Goal: Use online tool/utility: Utilize a website feature to perform a specific function

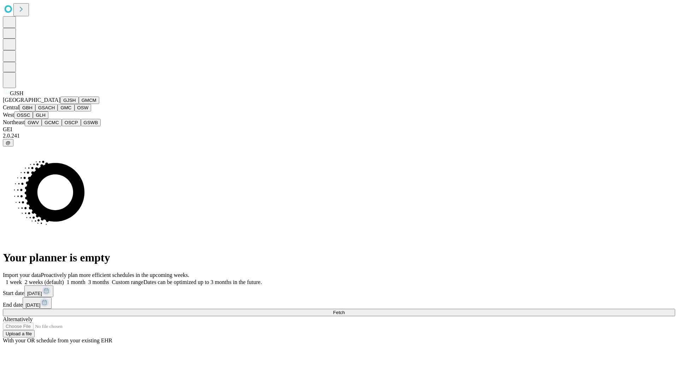
click at [60, 104] on button "GJSH" at bounding box center [69, 99] width 18 height 7
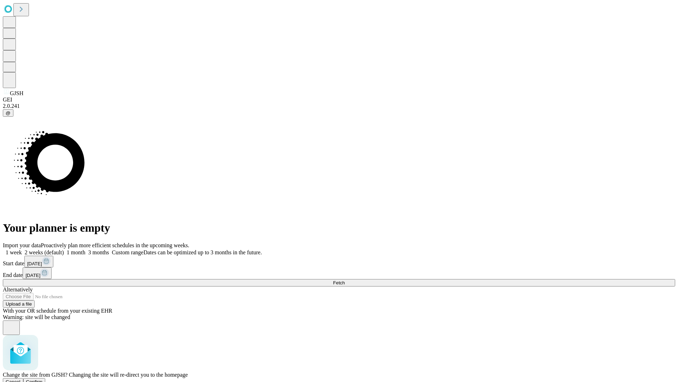
click at [43, 379] on span "Confirm" at bounding box center [34, 381] width 17 height 5
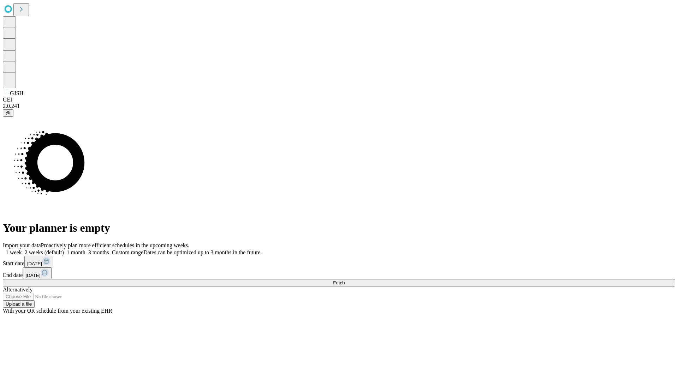
click at [64, 249] on label "2 weeks (default)" at bounding box center [43, 252] width 42 height 6
click at [345, 280] on span "Fetch" at bounding box center [339, 282] width 12 height 5
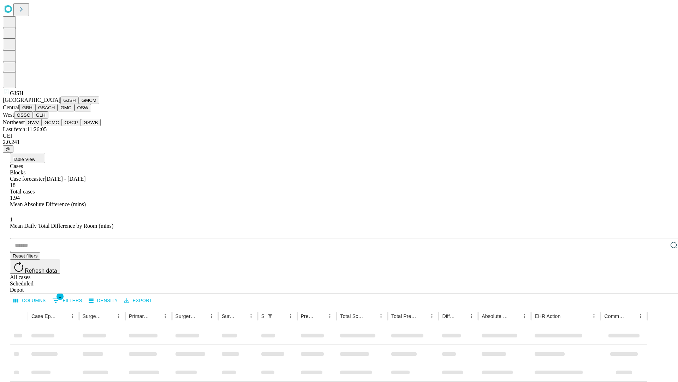
click at [79, 104] on button "GMCM" at bounding box center [89, 99] width 20 height 7
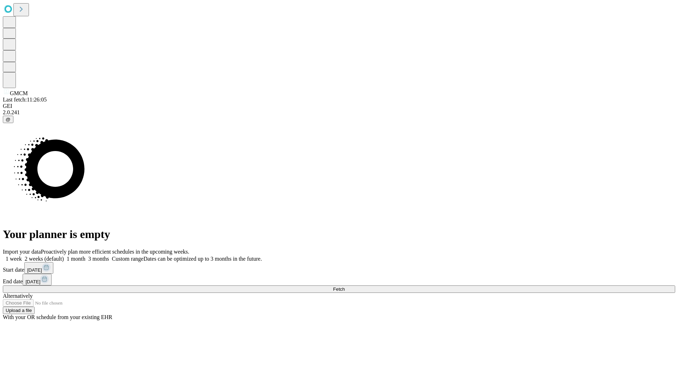
click at [64, 255] on label "2 weeks (default)" at bounding box center [43, 258] width 42 height 6
click at [345, 286] on span "Fetch" at bounding box center [339, 288] width 12 height 5
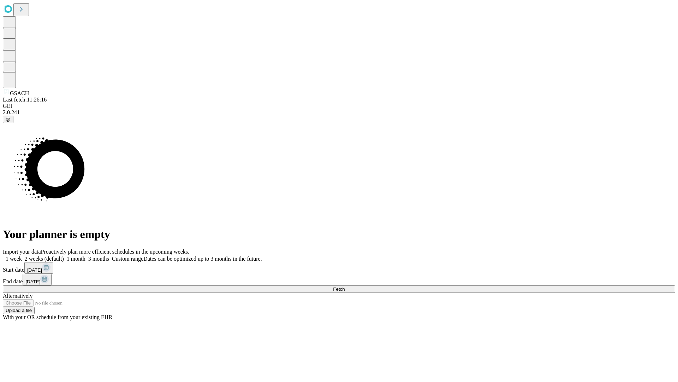
click at [64, 255] on label "2 weeks (default)" at bounding box center [43, 258] width 42 height 6
click at [345, 286] on span "Fetch" at bounding box center [339, 288] width 12 height 5
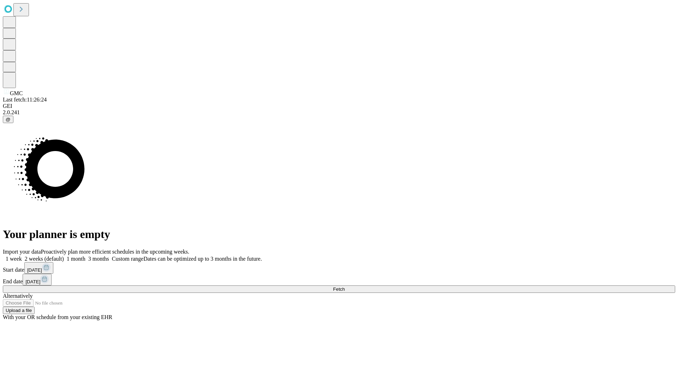
click at [64, 255] on label "2 weeks (default)" at bounding box center [43, 258] width 42 height 6
click at [345, 286] on span "Fetch" at bounding box center [339, 288] width 12 height 5
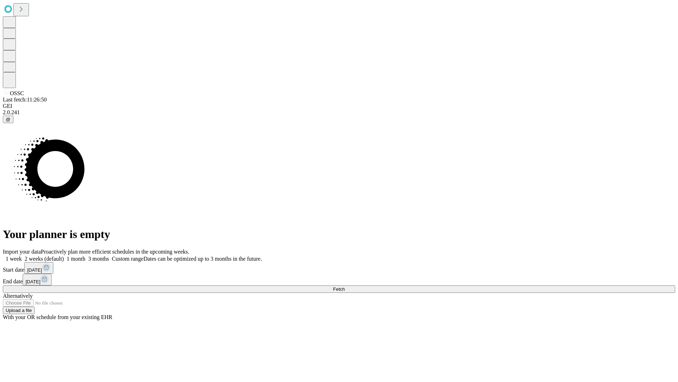
click at [64, 255] on label "2 weeks (default)" at bounding box center [43, 258] width 42 height 6
click at [345, 286] on span "Fetch" at bounding box center [339, 288] width 12 height 5
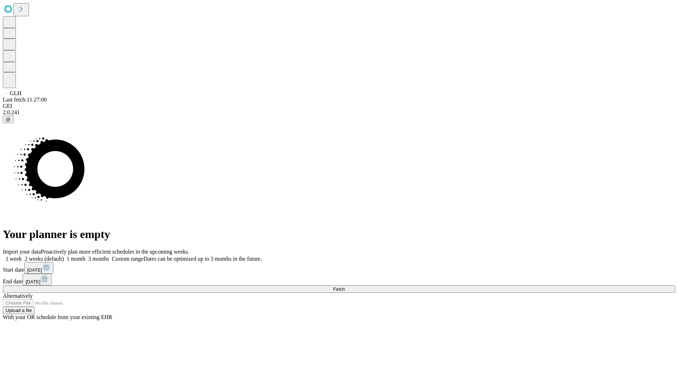
click at [345, 286] on span "Fetch" at bounding box center [339, 288] width 12 height 5
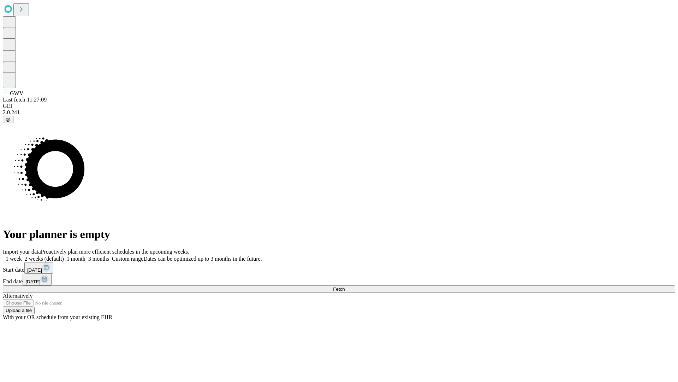
click at [64, 255] on label "2 weeks (default)" at bounding box center [43, 258] width 42 height 6
click at [345, 286] on span "Fetch" at bounding box center [339, 288] width 12 height 5
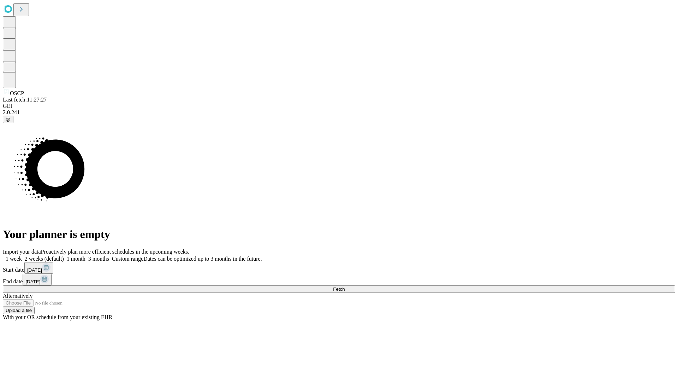
click at [64, 255] on label "2 weeks (default)" at bounding box center [43, 258] width 42 height 6
click at [345, 286] on span "Fetch" at bounding box center [339, 288] width 12 height 5
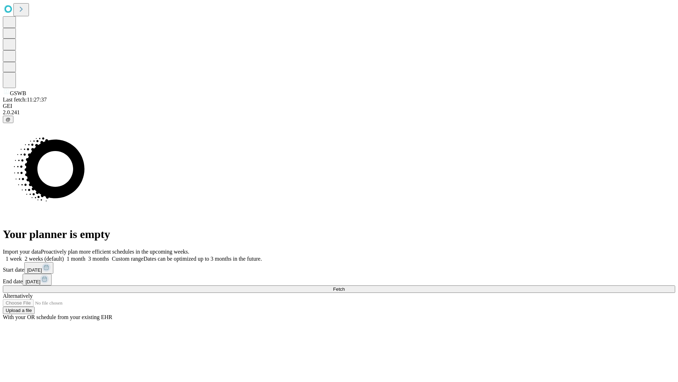
click at [64, 255] on label "2 weeks (default)" at bounding box center [43, 258] width 42 height 6
click at [345, 286] on span "Fetch" at bounding box center [339, 288] width 12 height 5
